Goal: Task Accomplishment & Management: Use online tool/utility

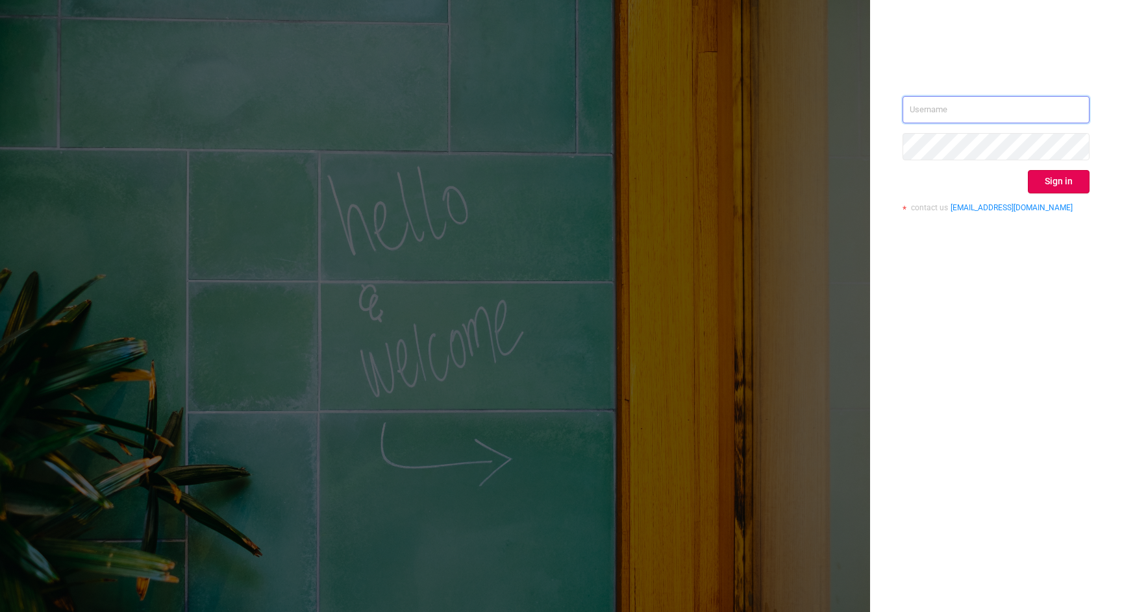
click at [968, 107] on input "text" at bounding box center [996, 109] width 187 height 27
type input "[EMAIL_ADDRESS][DOMAIN_NAME]"
click at [1048, 179] on button "Sign in" at bounding box center [1059, 181] width 62 height 23
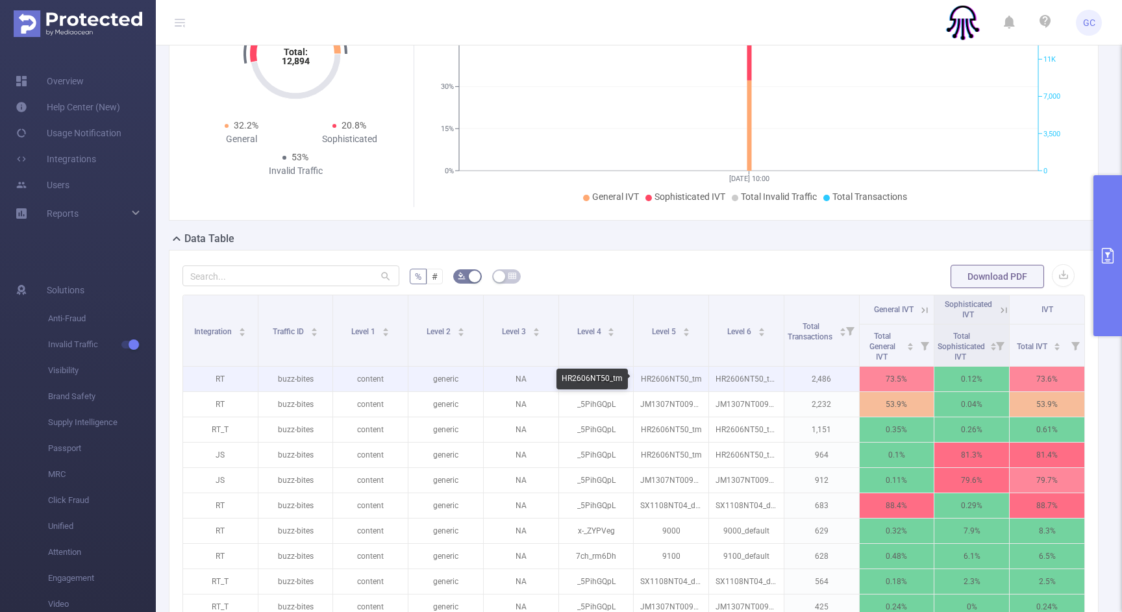
scroll to position [117, 0]
click at [825, 377] on p "2,486" at bounding box center [821, 378] width 75 height 25
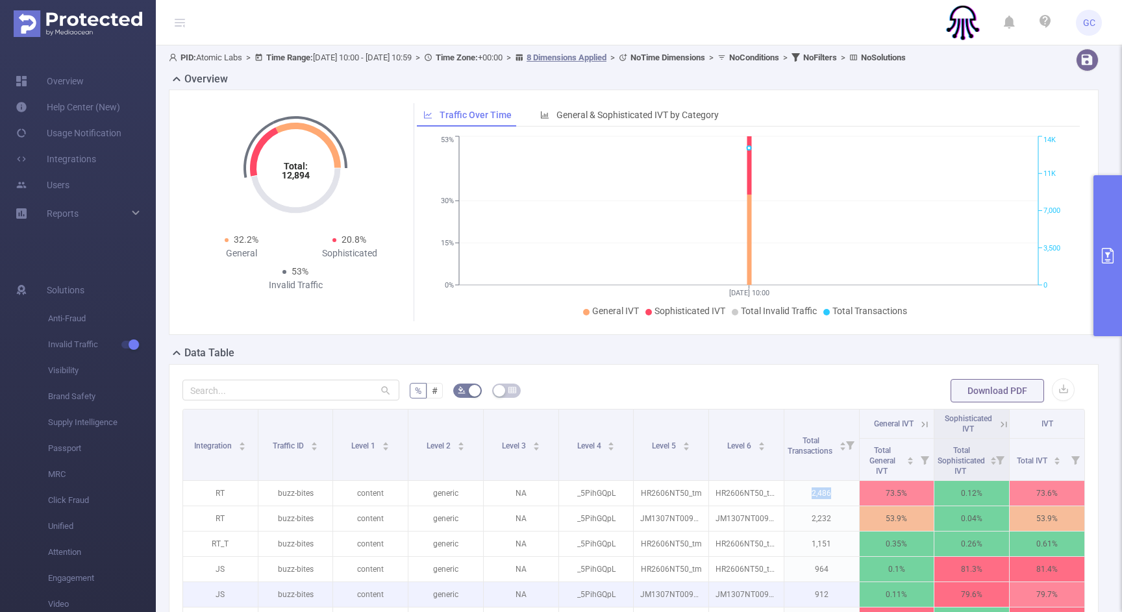
scroll to position [0, 0]
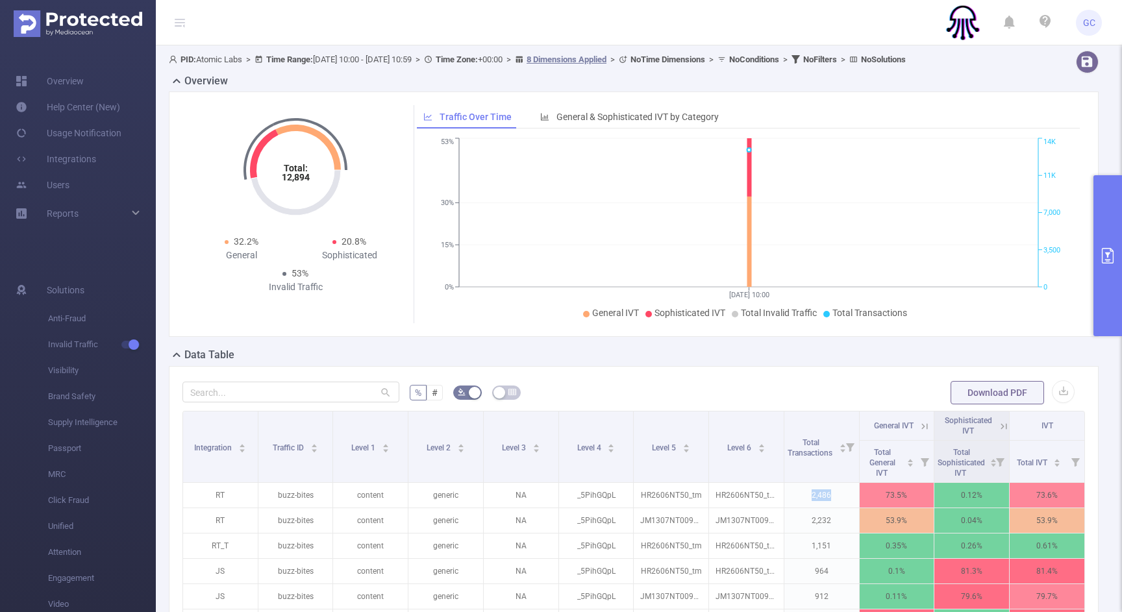
click at [1099, 268] on button "primary" at bounding box center [1108, 255] width 29 height 161
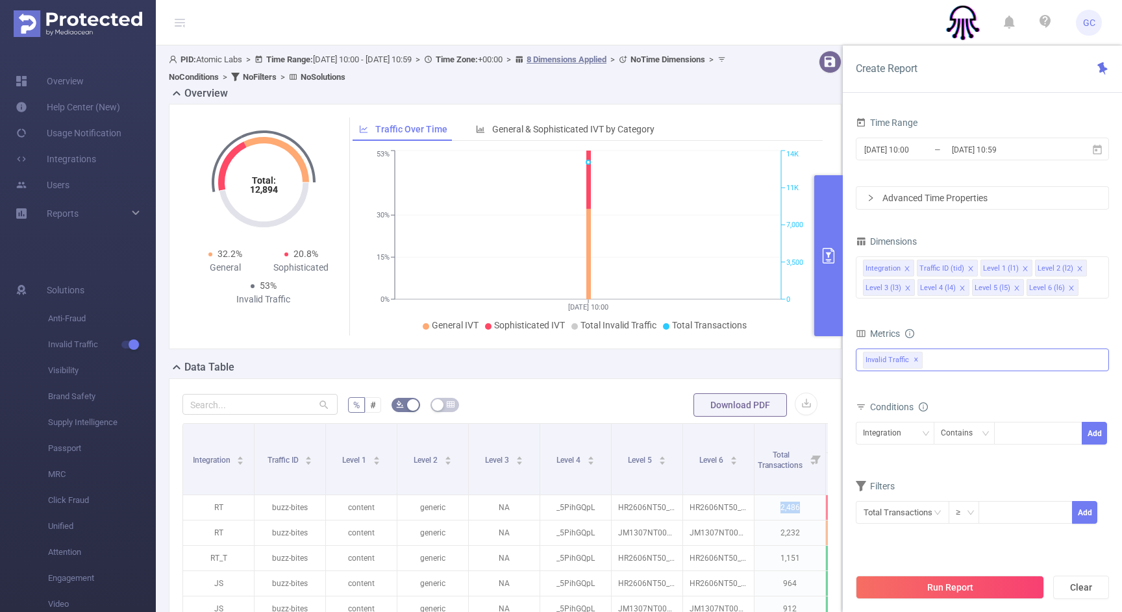
click at [914, 360] on span "✕" at bounding box center [916, 361] width 5 height 16
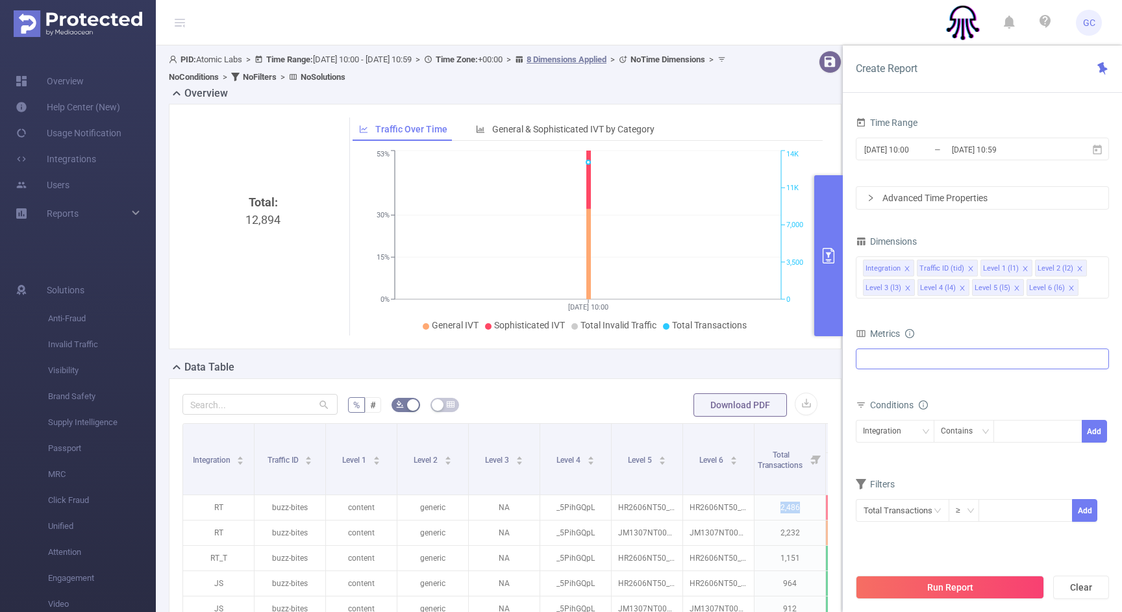
click at [901, 357] on div at bounding box center [982, 359] width 253 height 21
click at [883, 385] on li "Invalid Traffic" at bounding box center [983, 389] width 252 height 18
click at [877, 390] on span at bounding box center [877, 388] width 10 height 10
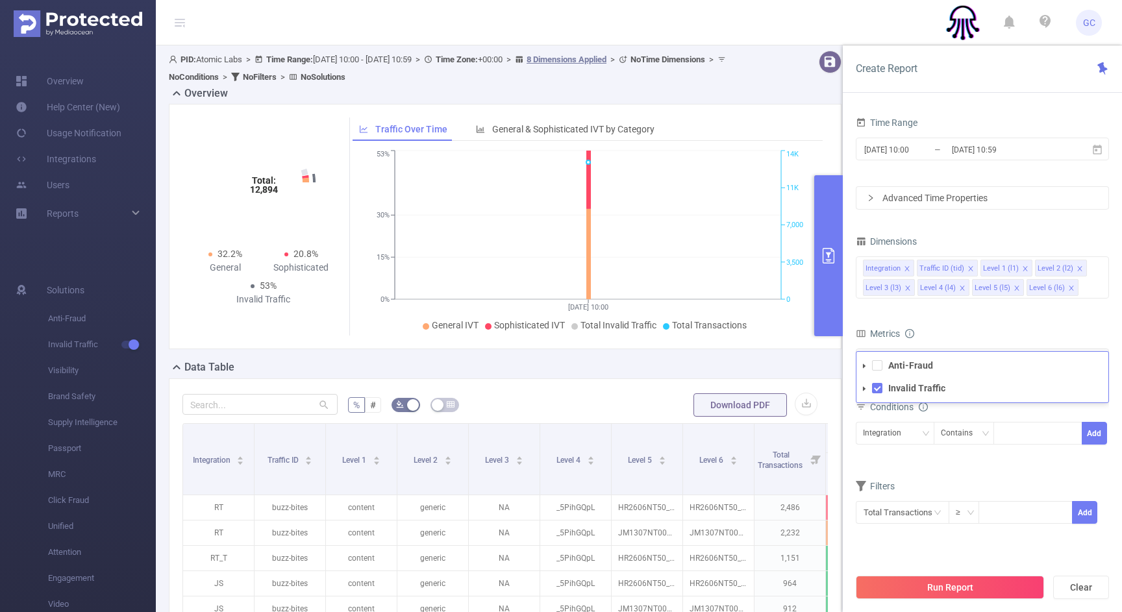
click at [945, 334] on div "Metrics" at bounding box center [982, 335] width 253 height 21
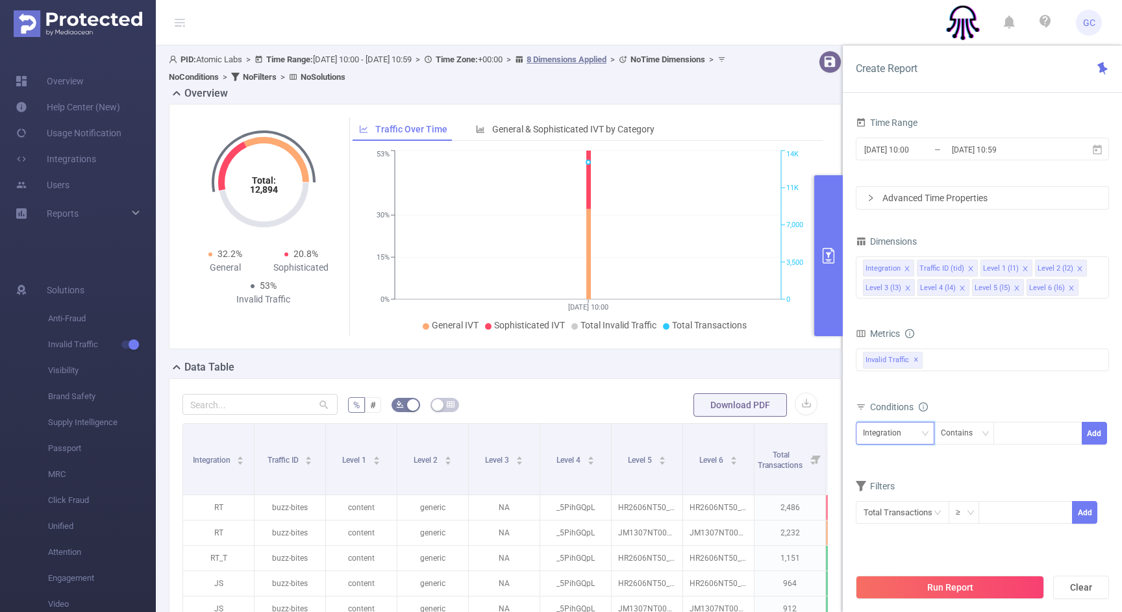
click at [890, 442] on div "Integration" at bounding box center [886, 433] width 47 height 21
click at [888, 585] on li "Level 5 (l5)" at bounding box center [895, 585] width 79 height 21
click at [1003, 440] on input at bounding box center [1004, 433] width 6 height 17
type input "9005"
click at [1094, 431] on button "Add" at bounding box center [1094, 433] width 25 height 23
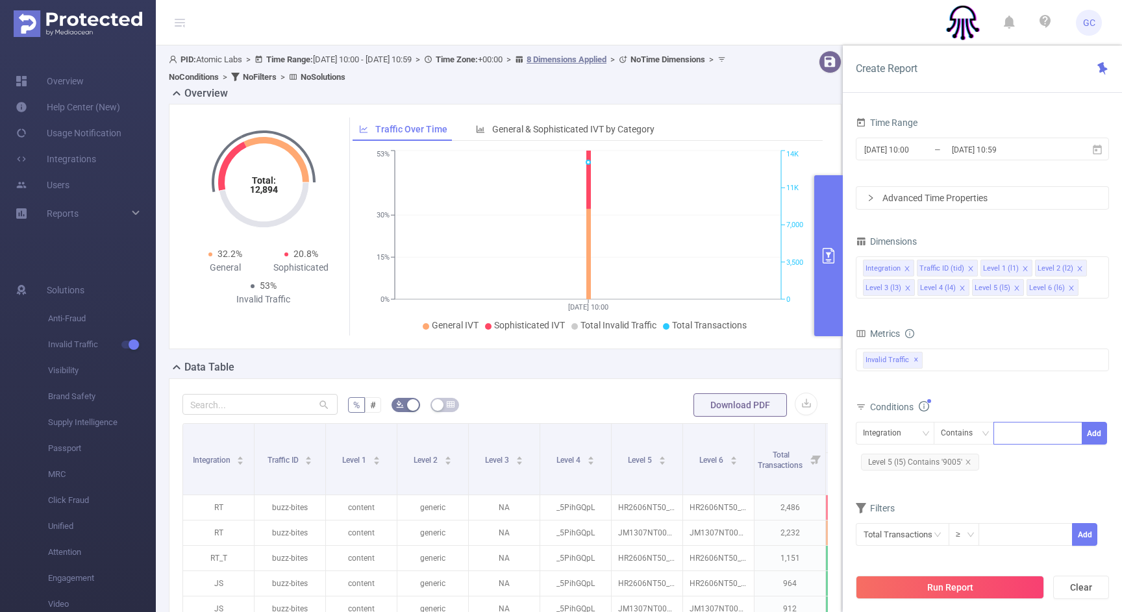
click at [1047, 435] on div at bounding box center [1038, 433] width 75 height 21
click at [944, 458] on span "Level 5 (l5) Contains '9005'" at bounding box center [920, 462] width 118 height 17
click at [948, 462] on span "Level 5 (l5) Contains '9005'" at bounding box center [920, 462] width 118 height 17
click at [947, 462] on span "Level 5 (l5) Contains '9005'" at bounding box center [920, 462] width 118 height 17
click at [1045, 433] on input at bounding box center [1045, 433] width 6 height 17
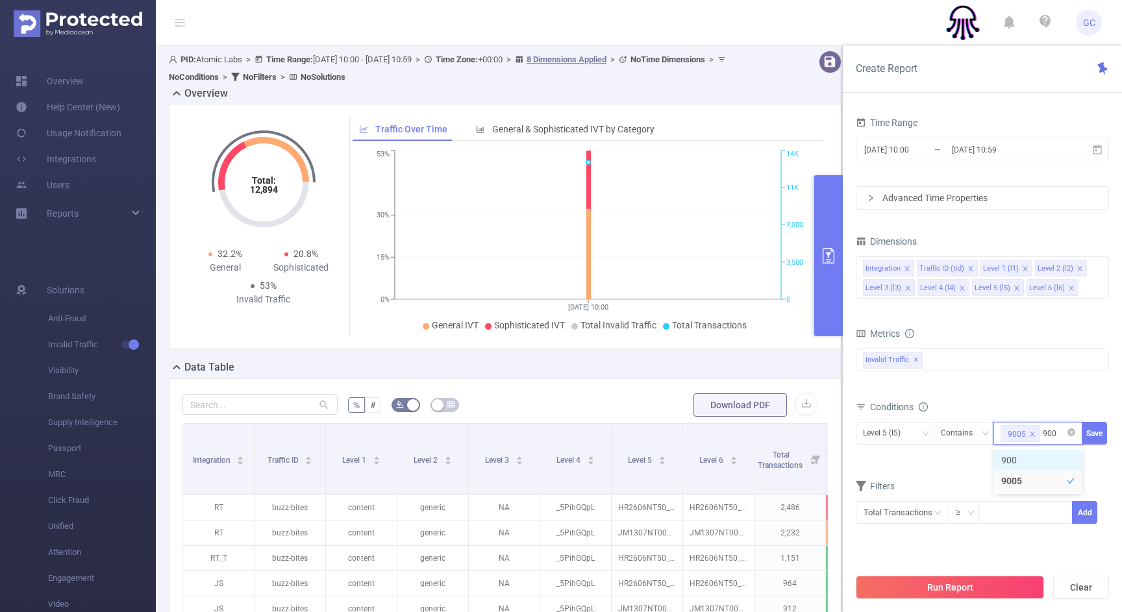
type input "9000"
type input "9100"
type input "9101"
click at [1099, 429] on button "Save" at bounding box center [1094, 433] width 25 height 23
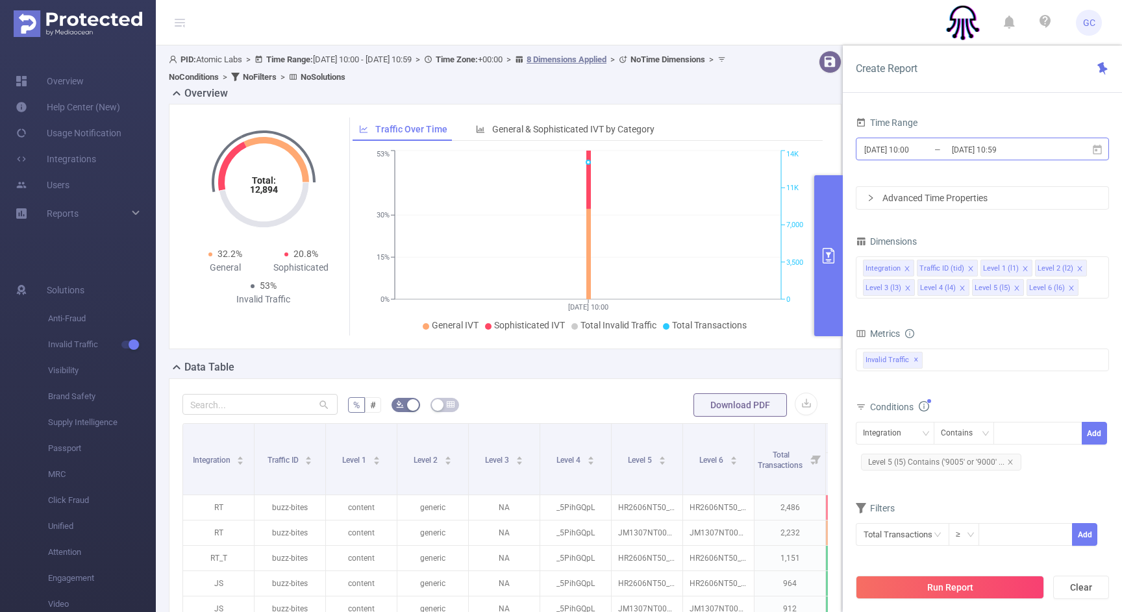
click at [1032, 155] on input "[DATE] 10:59" at bounding box center [1003, 150] width 105 height 18
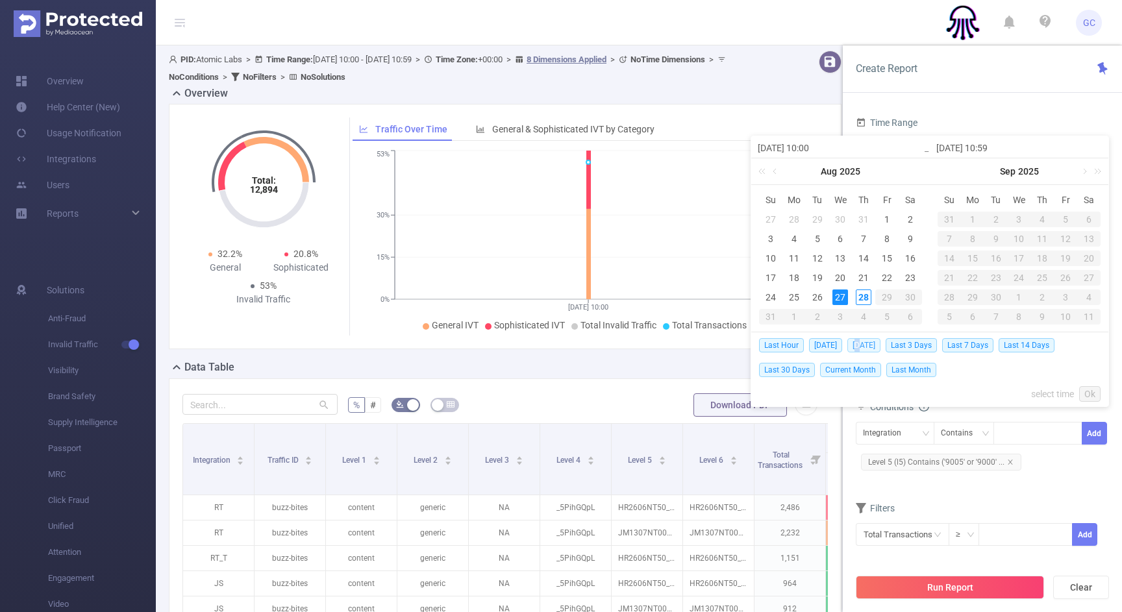
click at [858, 344] on span "[DATE]" at bounding box center [863, 345] width 33 height 14
type input "[DATE] 00:00"
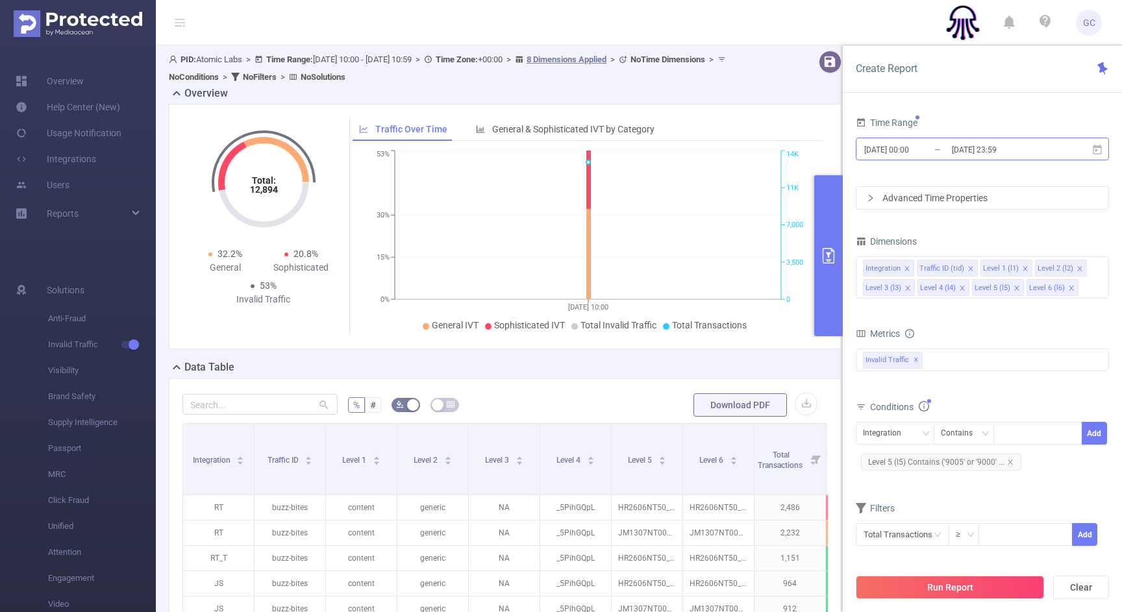
click at [967, 153] on input "[DATE] 23:59" at bounding box center [1003, 150] width 105 height 18
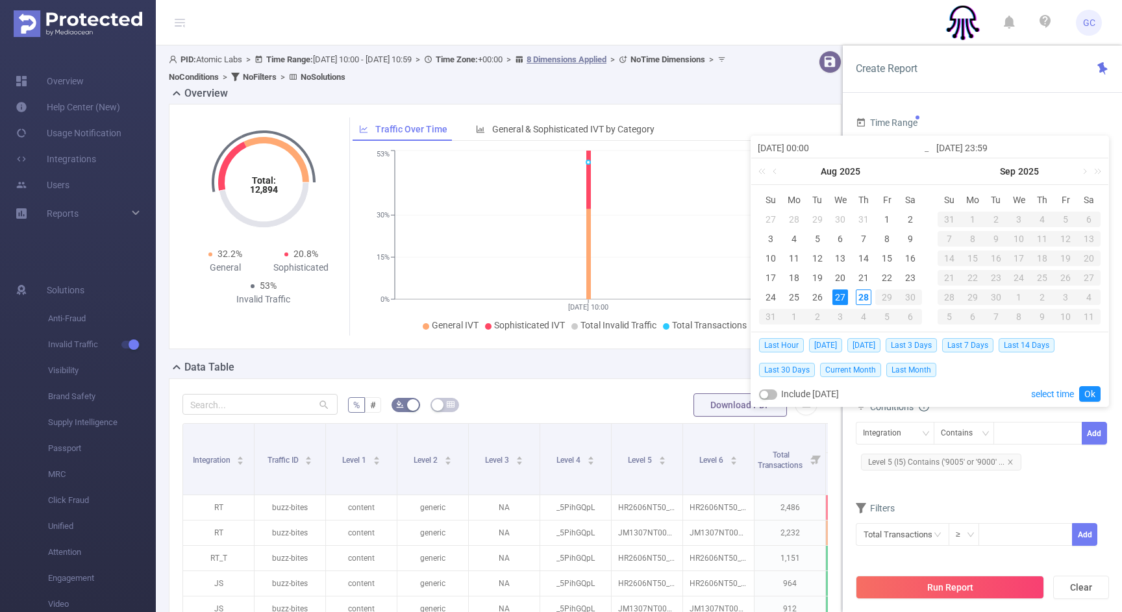
click at [794, 395] on div "Include [DATE]" at bounding box center [799, 394] width 80 height 25
click at [772, 397] on button "button" at bounding box center [768, 395] width 18 height 10
type input "[DATE] 23:59"
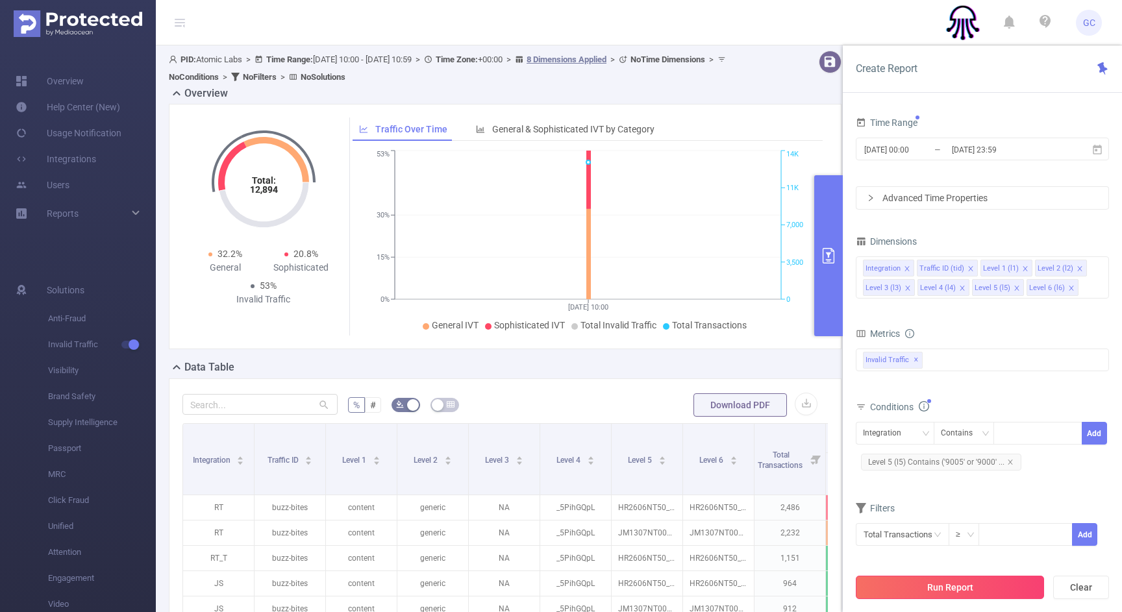
click at [975, 586] on button "Run Report" at bounding box center [950, 587] width 188 height 23
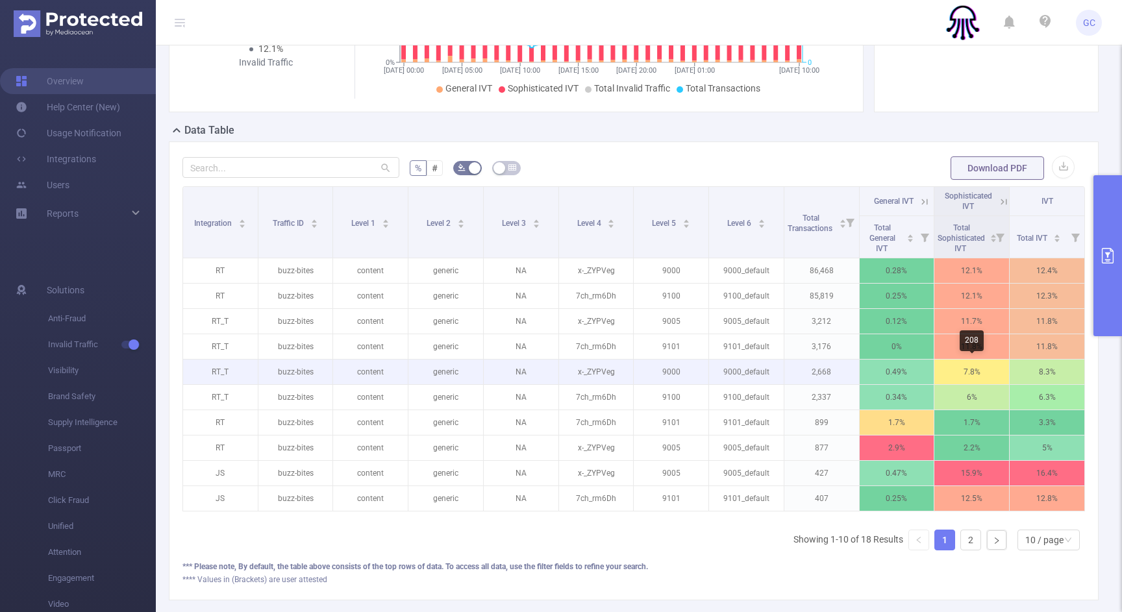
scroll to position [0, 3]
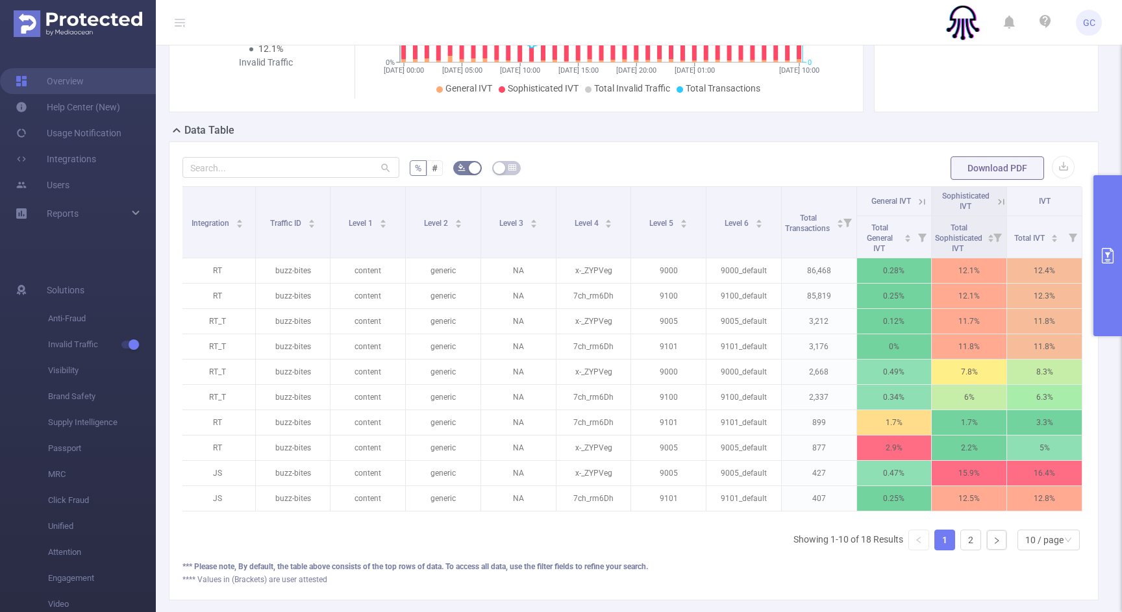
click at [924, 203] on icon at bounding box center [922, 202] width 12 height 12
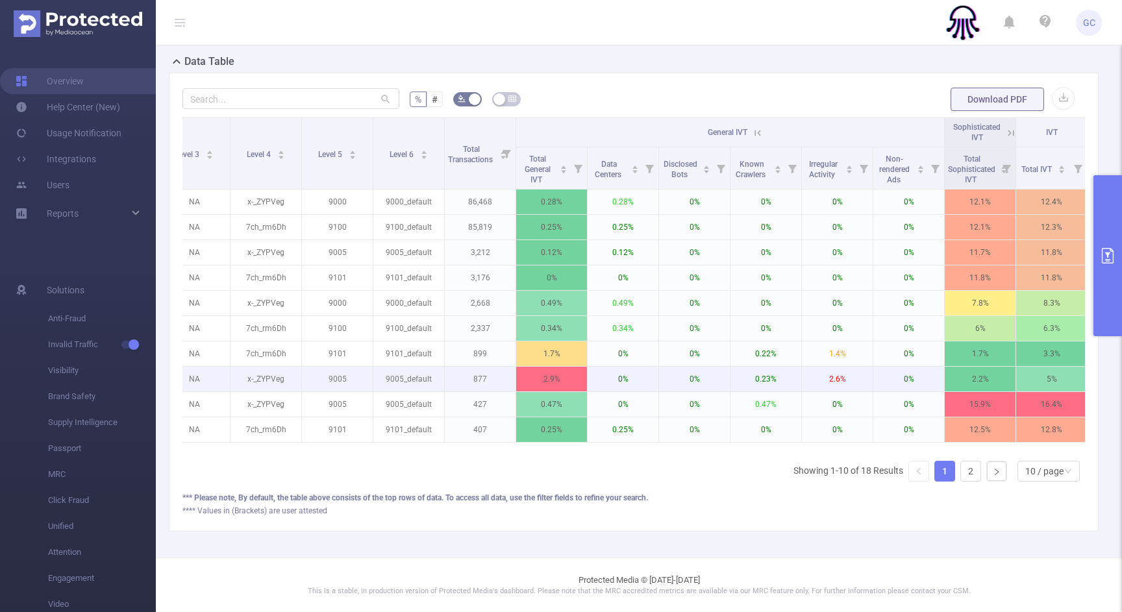
scroll to position [0, 315]
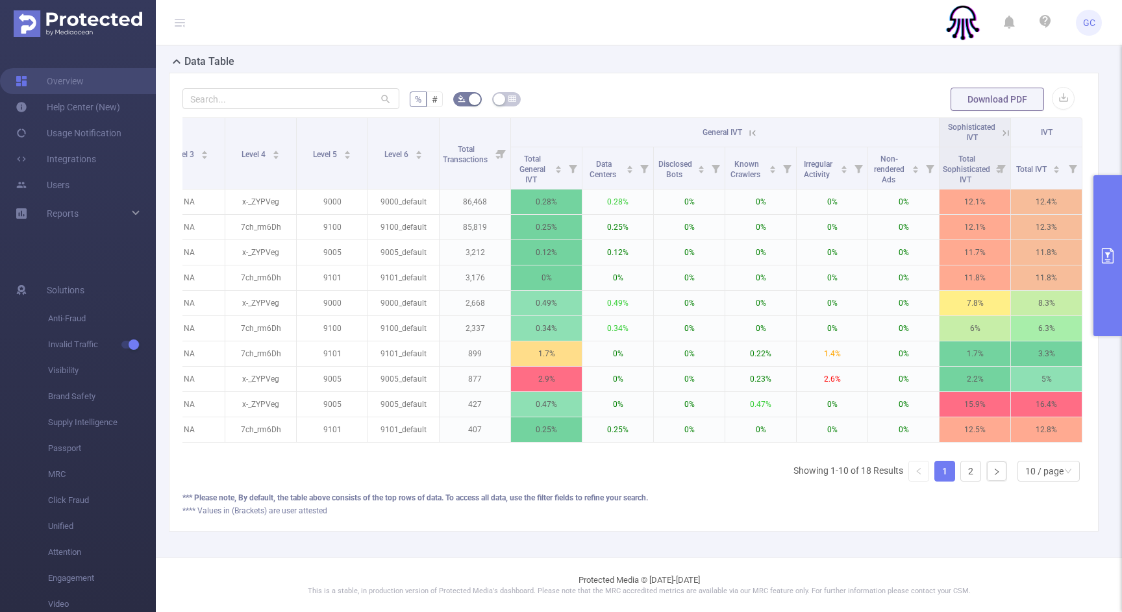
click at [1008, 133] on icon at bounding box center [1006, 133] width 6 height 6
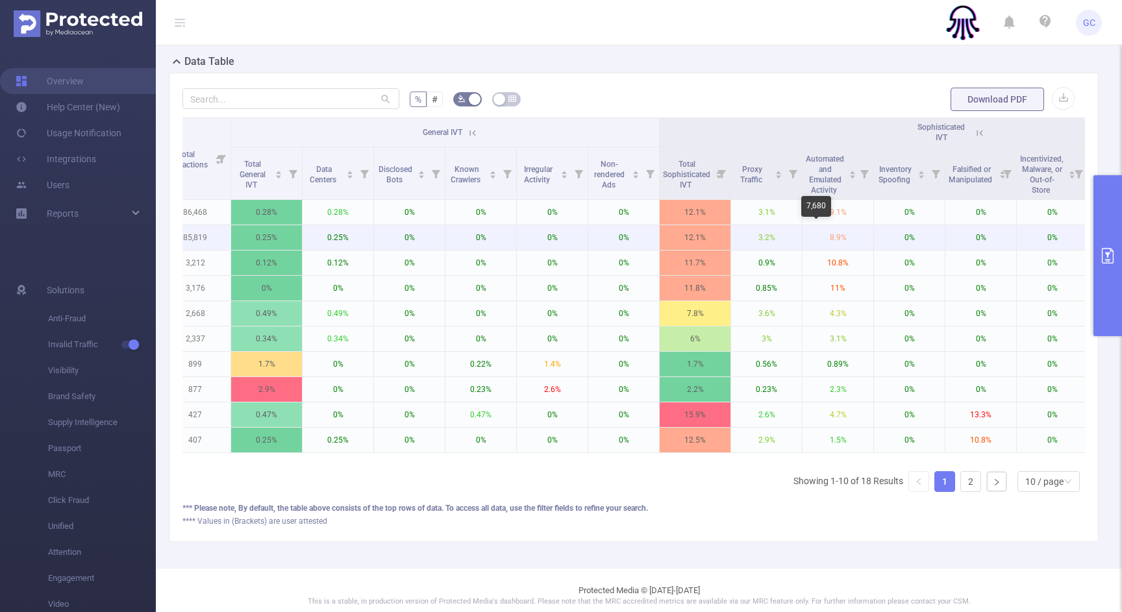
scroll to position [0, 815]
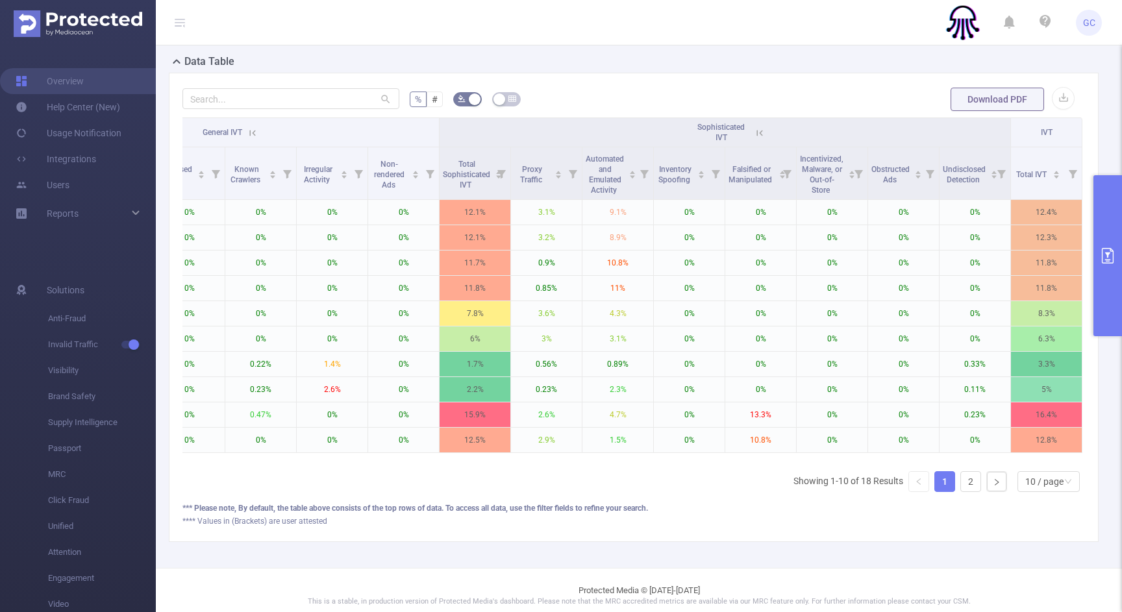
click at [1108, 253] on icon "primary" at bounding box center [1108, 256] width 12 height 16
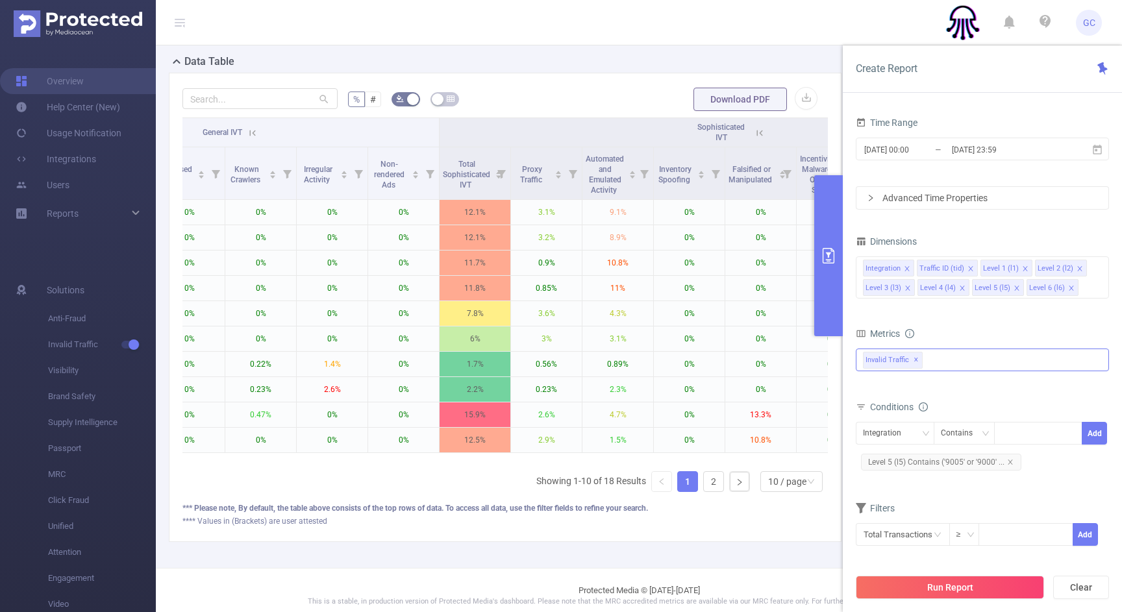
click at [940, 360] on div "Anti-Fraud Invalid Traffic Invalid Traffic ✕" at bounding box center [982, 360] width 253 height 23
click at [879, 366] on span at bounding box center [877, 365] width 10 height 10
drag, startPoint x: 878, startPoint y: 390, endPoint x: 881, endPoint y: 401, distance: 11.5
click at [878, 390] on span at bounding box center [877, 388] width 10 height 10
click at [956, 591] on button "Run Report" at bounding box center [950, 587] width 188 height 23
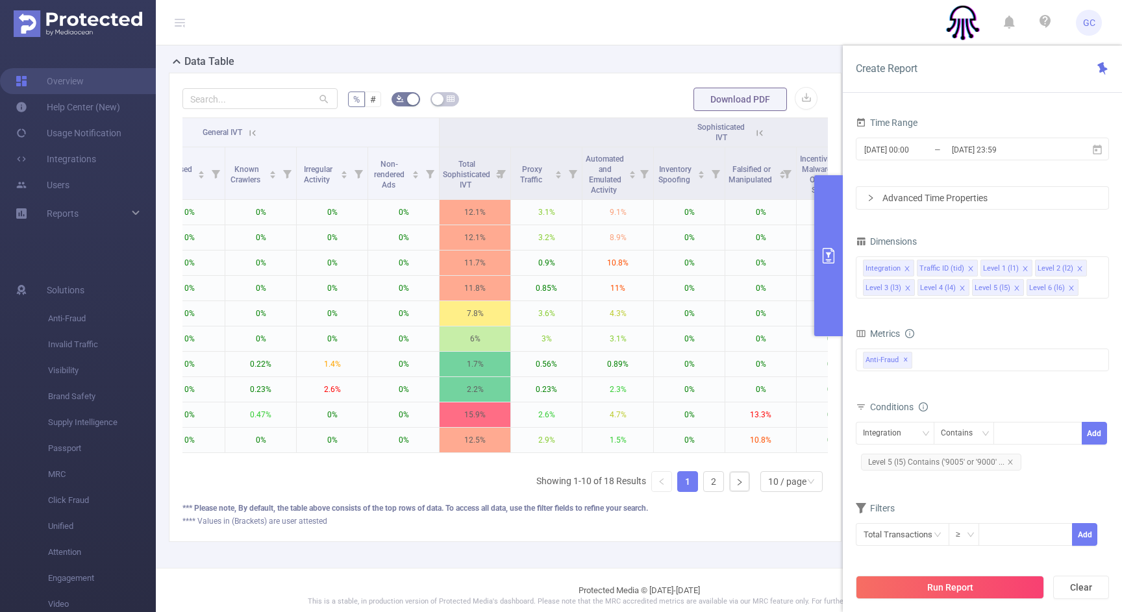
scroll to position [42, 0]
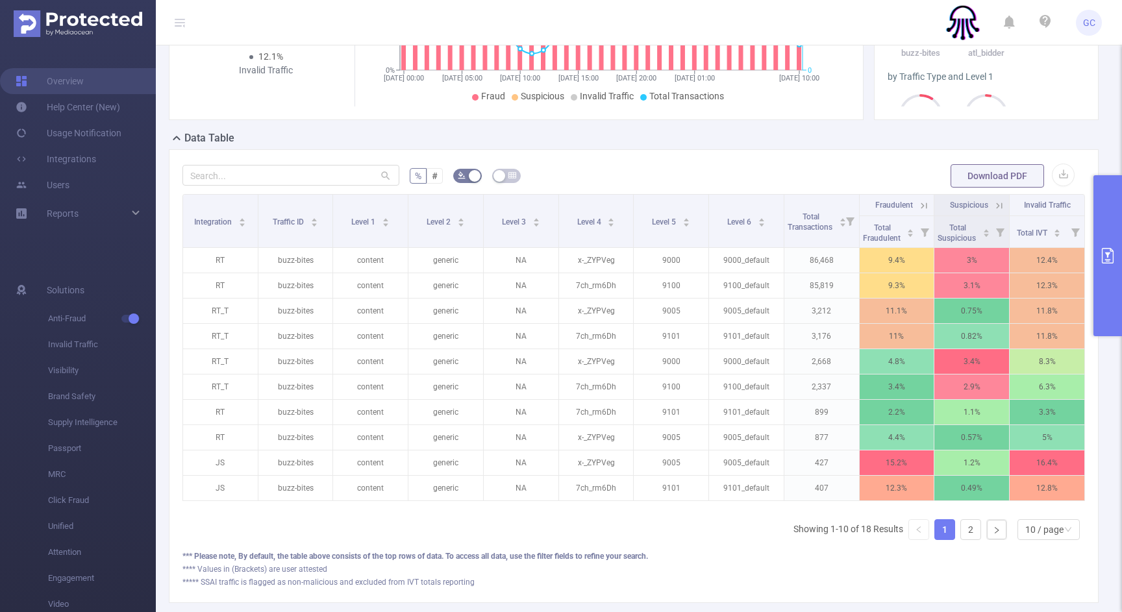
scroll to position [229, 0]
